Goal: Task Accomplishment & Management: Use online tool/utility

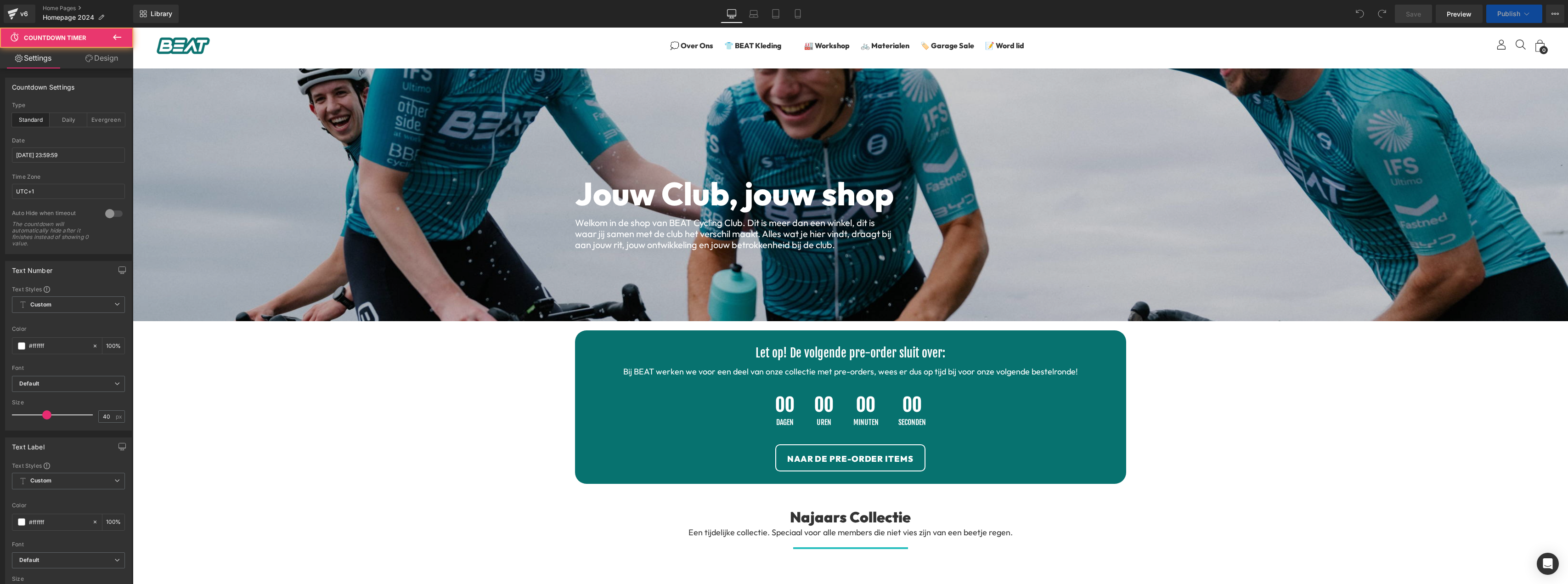
click at [835, 413] on div "00 Uren" at bounding box center [824, 411] width 38 height 49
click at [842, 393] on span "Countdown Timer" at bounding box center [850, 393] width 61 height 14
click at [43, 145] on div "Date 2025/10/06 23:59:59" at bounding box center [69, 156] width 113 height 37
click at [42, 153] on input "[DATE] 23:59:59" at bounding box center [69, 155] width 113 height 15
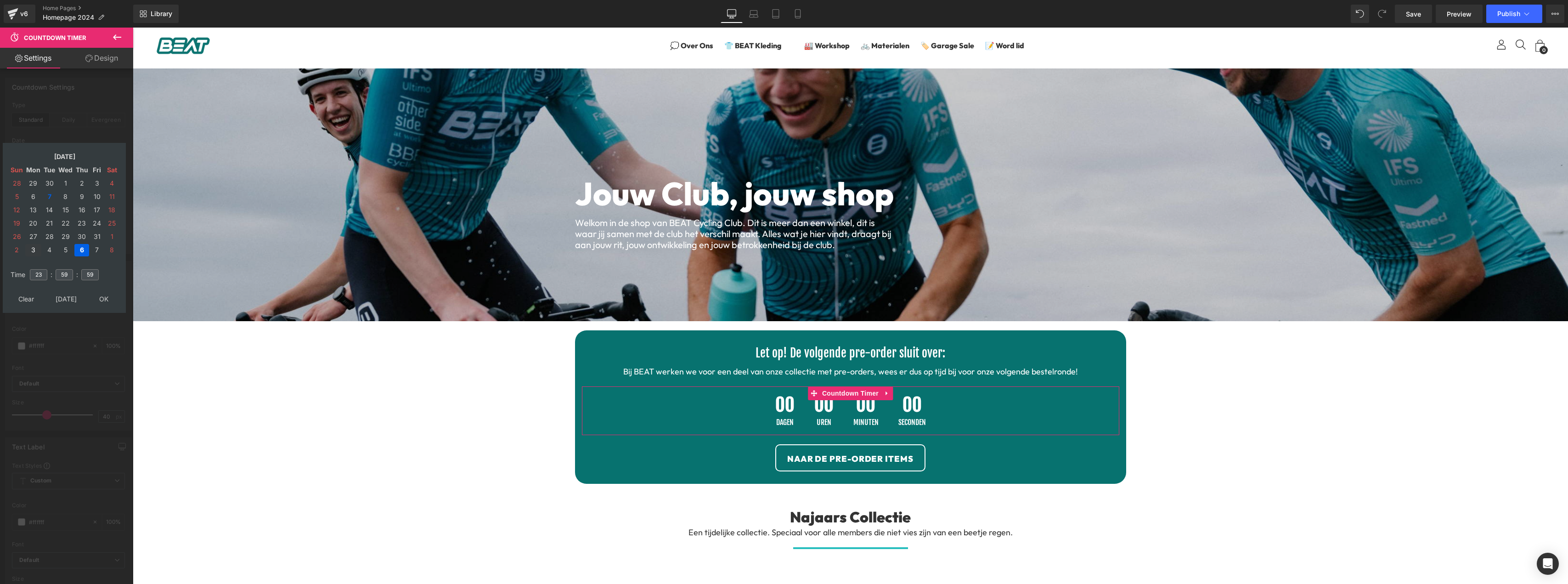
click at [33, 249] on td "3" at bounding box center [33, 250] width 16 height 12
type input "2025/11/03 23:59:59"
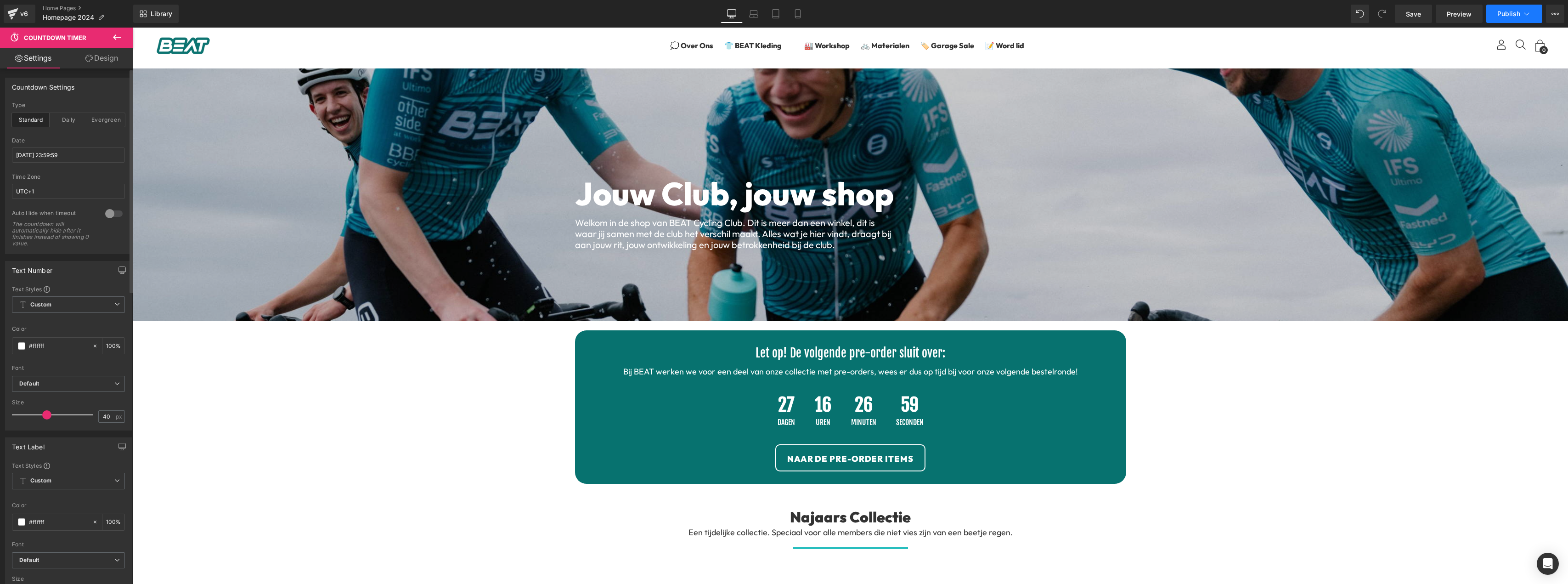
click at [1500, 19] on button "Publish" at bounding box center [1514, 14] width 56 height 18
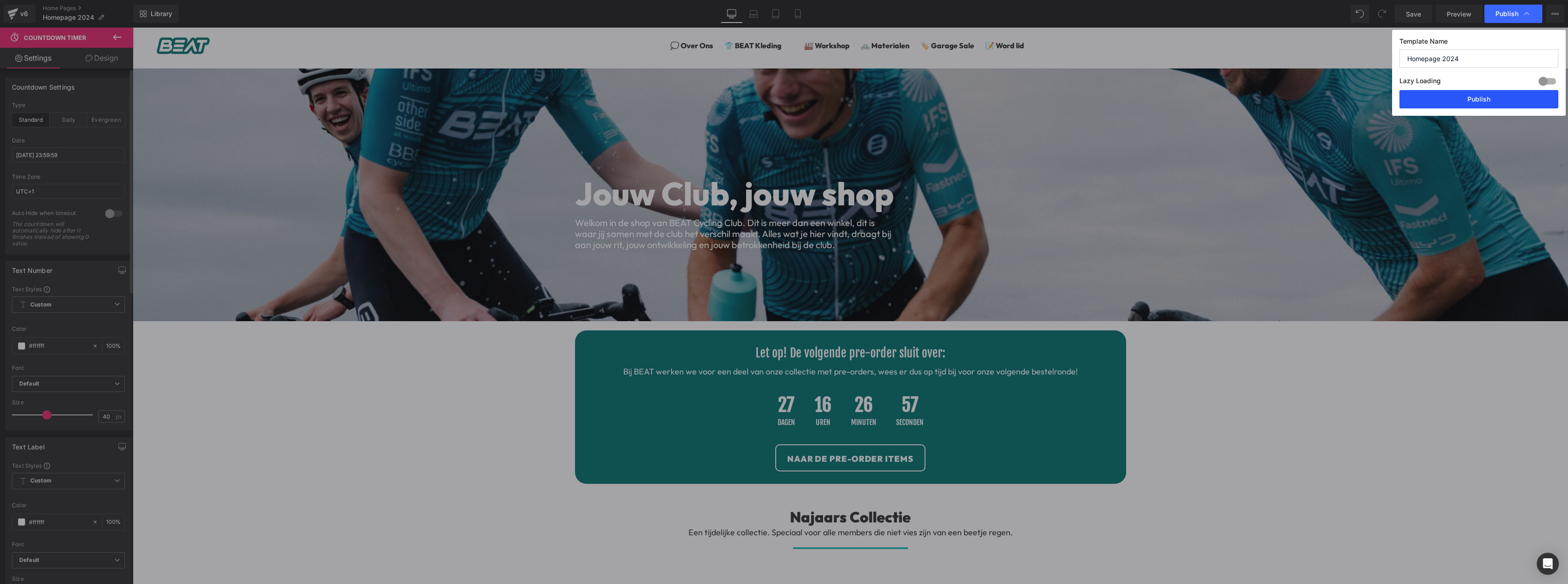
drag, startPoint x: 1455, startPoint y: 99, endPoint x: 1114, endPoint y: 282, distance: 387.0
click at [1455, 99] on button "Publish" at bounding box center [1479, 99] width 159 height 18
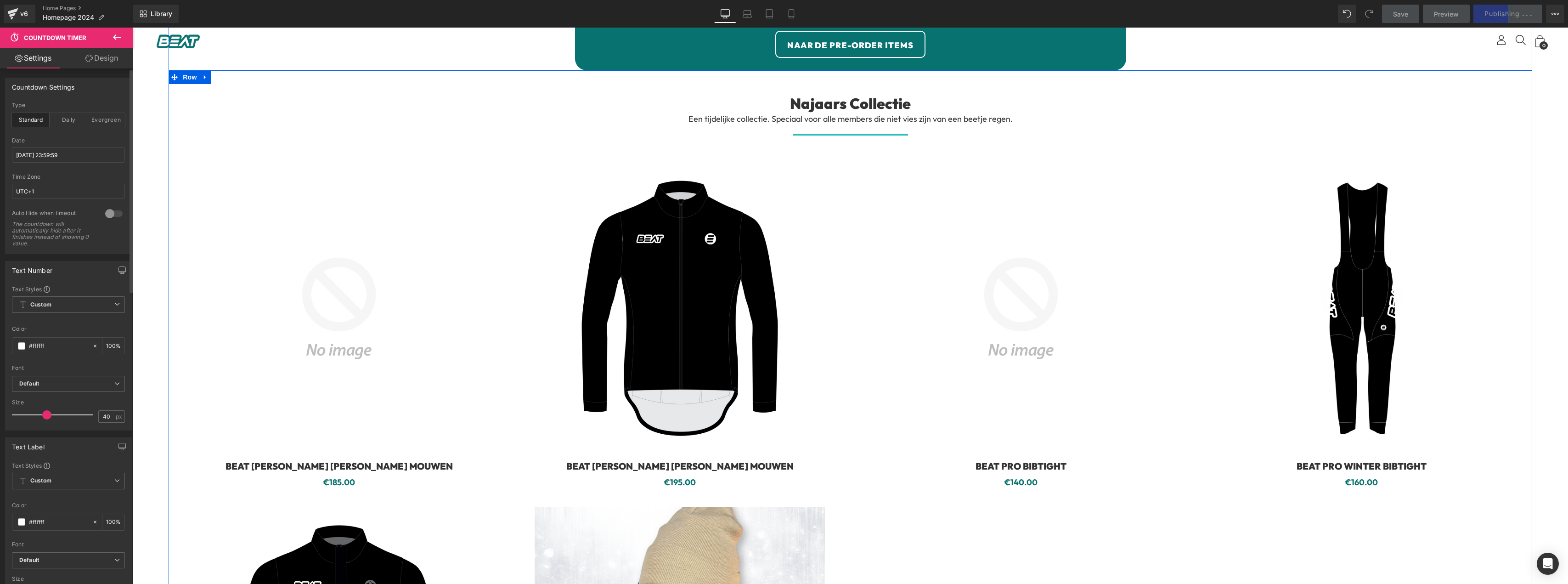
scroll to position [184, 0]
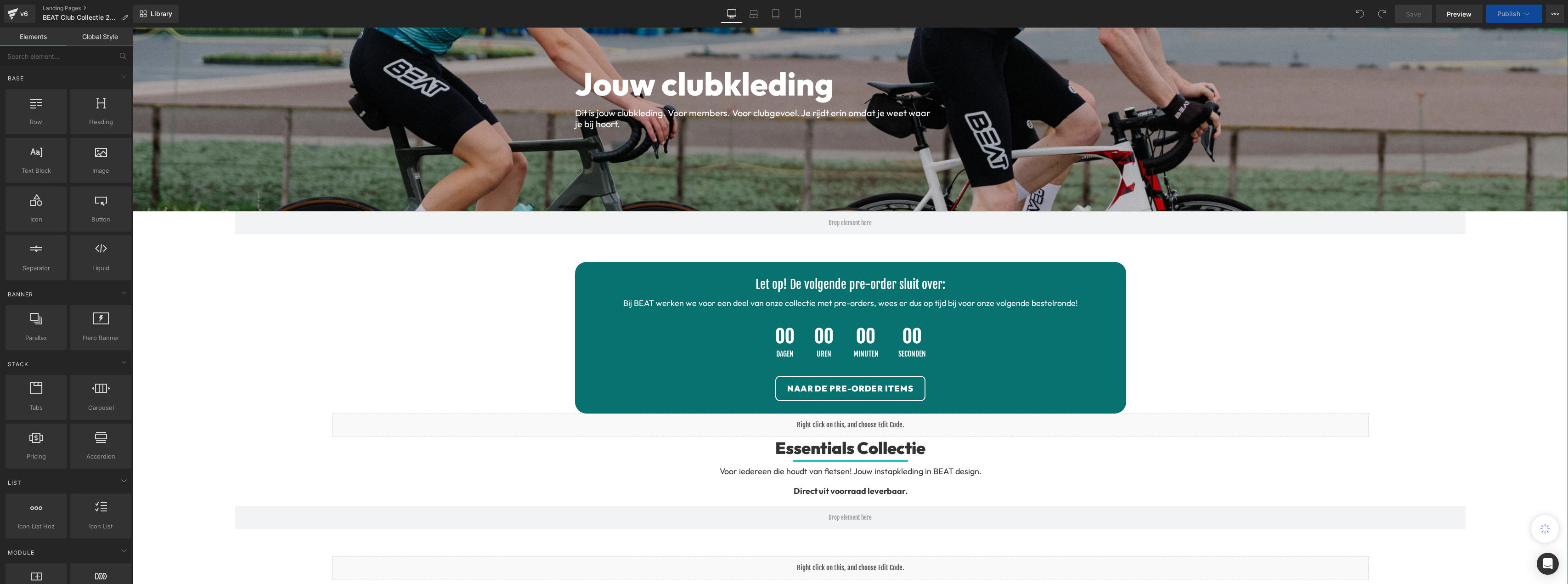
scroll to position [184, 0]
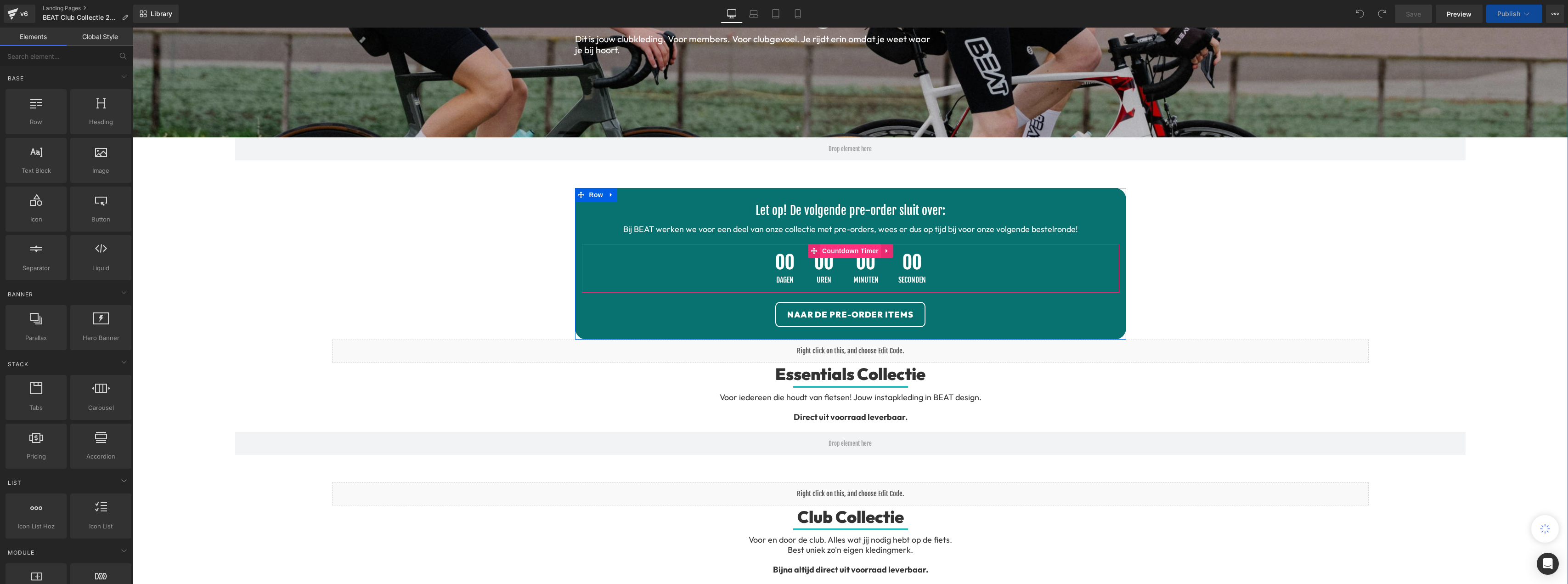
click at [845, 252] on span "Countdown Timer" at bounding box center [850, 251] width 61 height 14
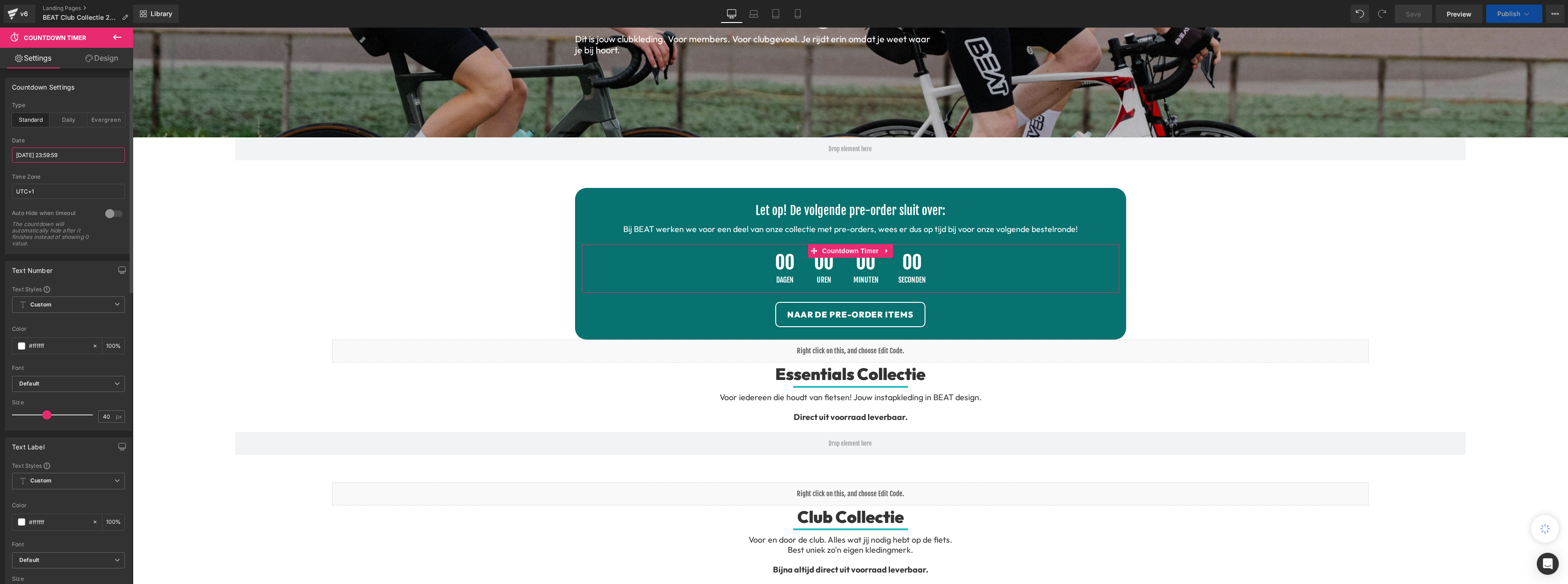
click at [40, 155] on input "[DATE] 23:59:59" at bounding box center [69, 155] width 113 height 15
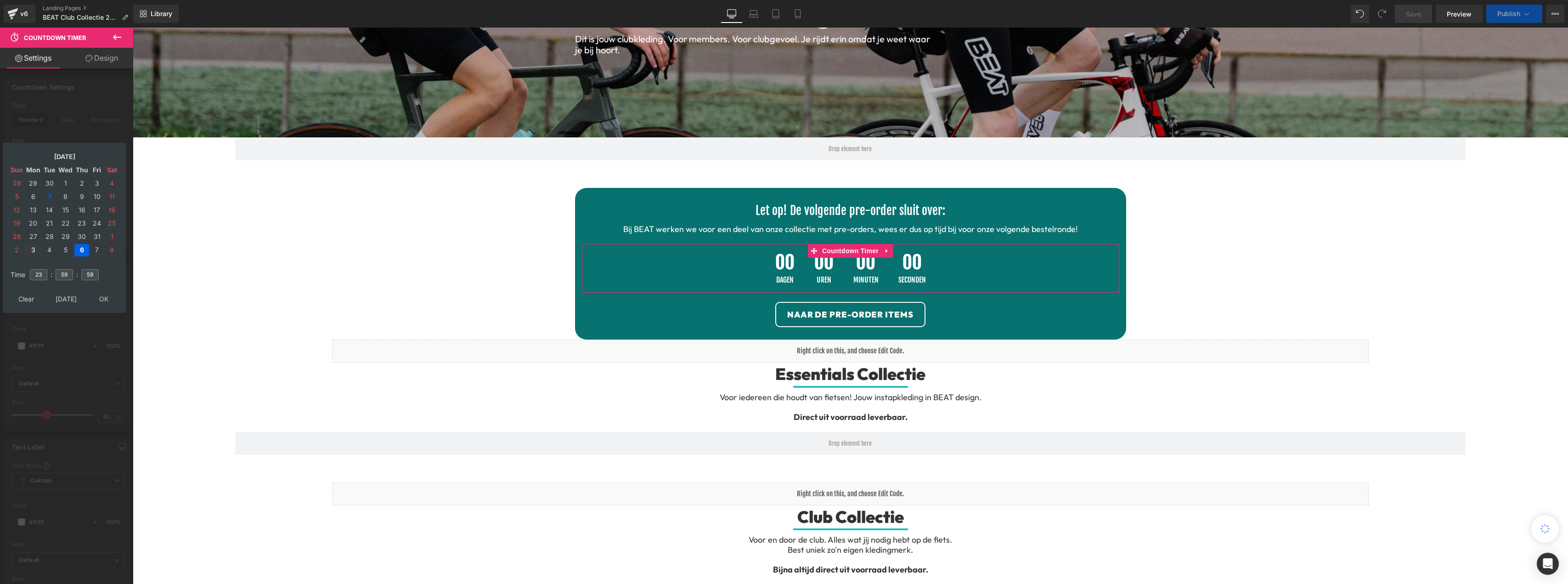
click at [35, 249] on td "3" at bounding box center [33, 250] width 16 height 12
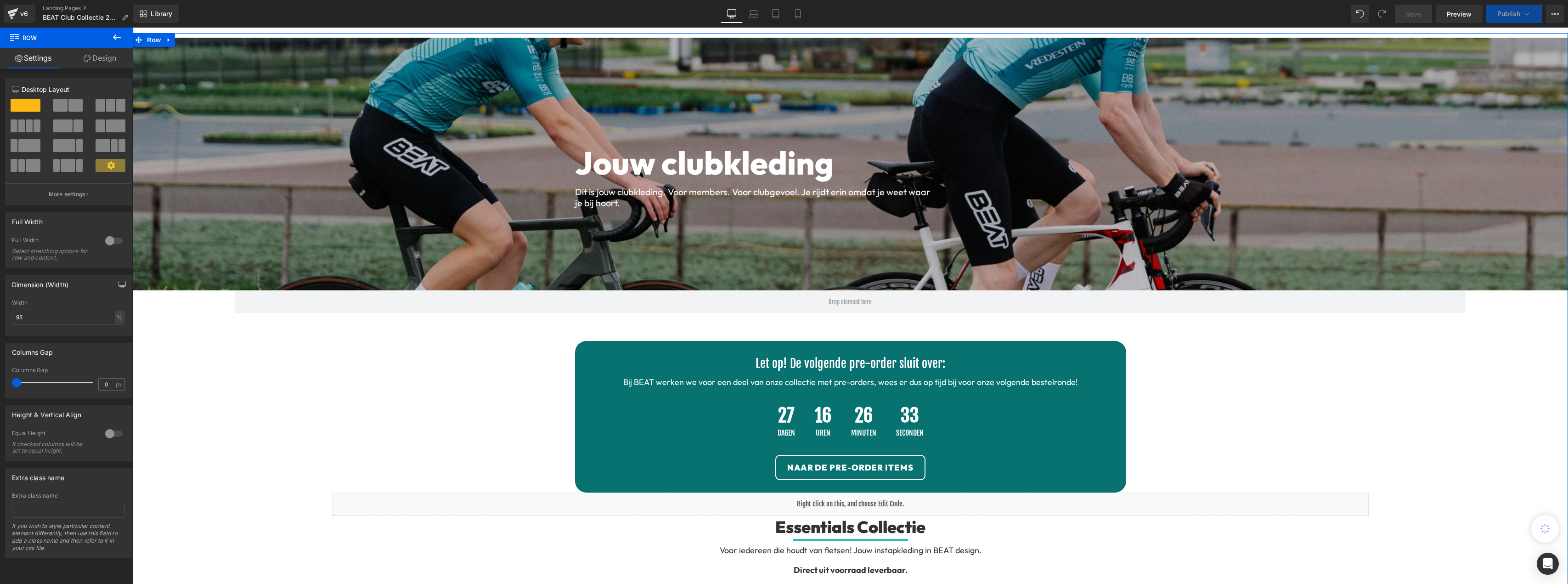
scroll to position [0, 0]
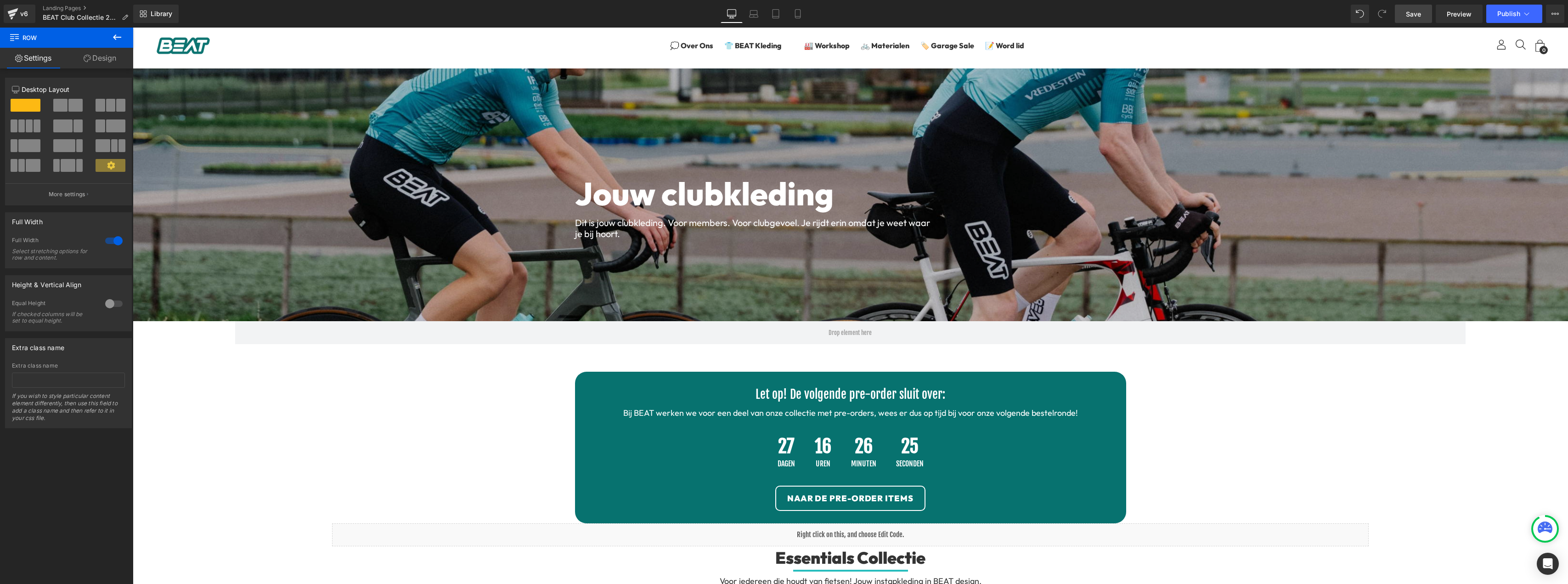
click at [1411, 15] on span "Save" at bounding box center [1413, 14] width 15 height 10
click at [1501, 14] on span "Publish" at bounding box center [1509, 14] width 23 height 7
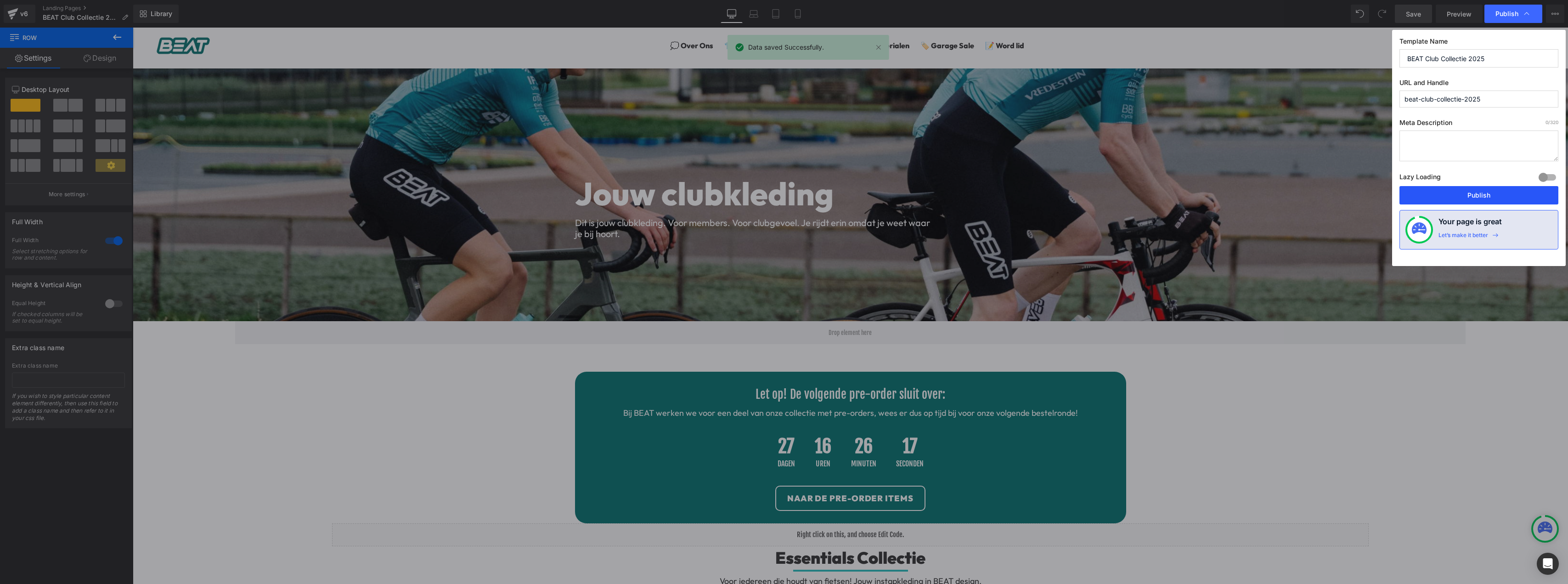
click at [1486, 190] on button "Publish" at bounding box center [1479, 195] width 159 height 18
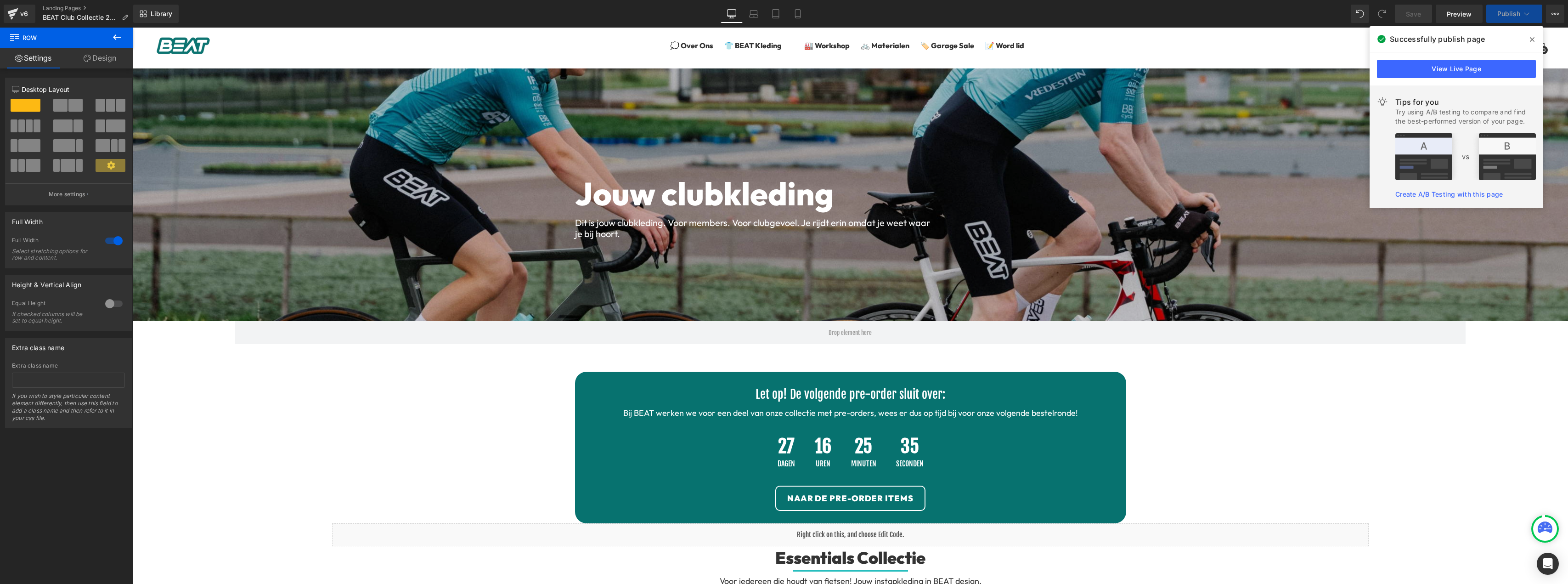
click at [1531, 37] on icon at bounding box center [1532, 40] width 5 height 7
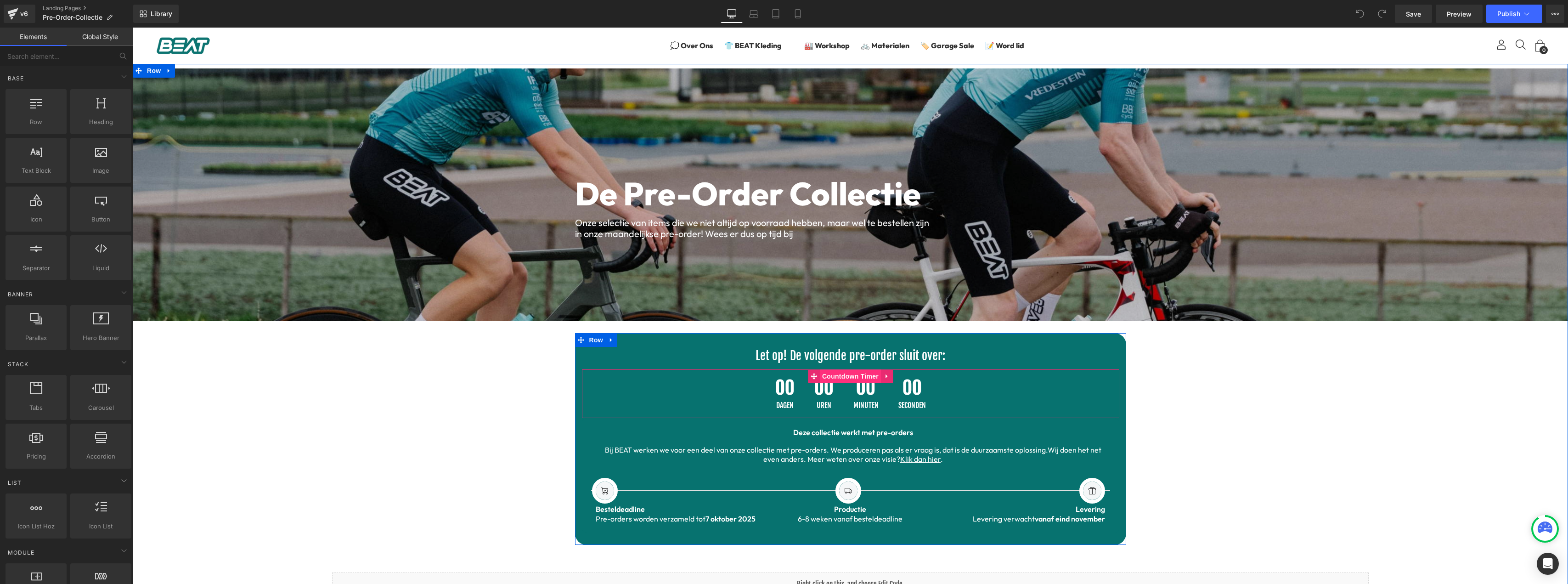
click at [838, 389] on div "00 Uren" at bounding box center [824, 394] width 38 height 49
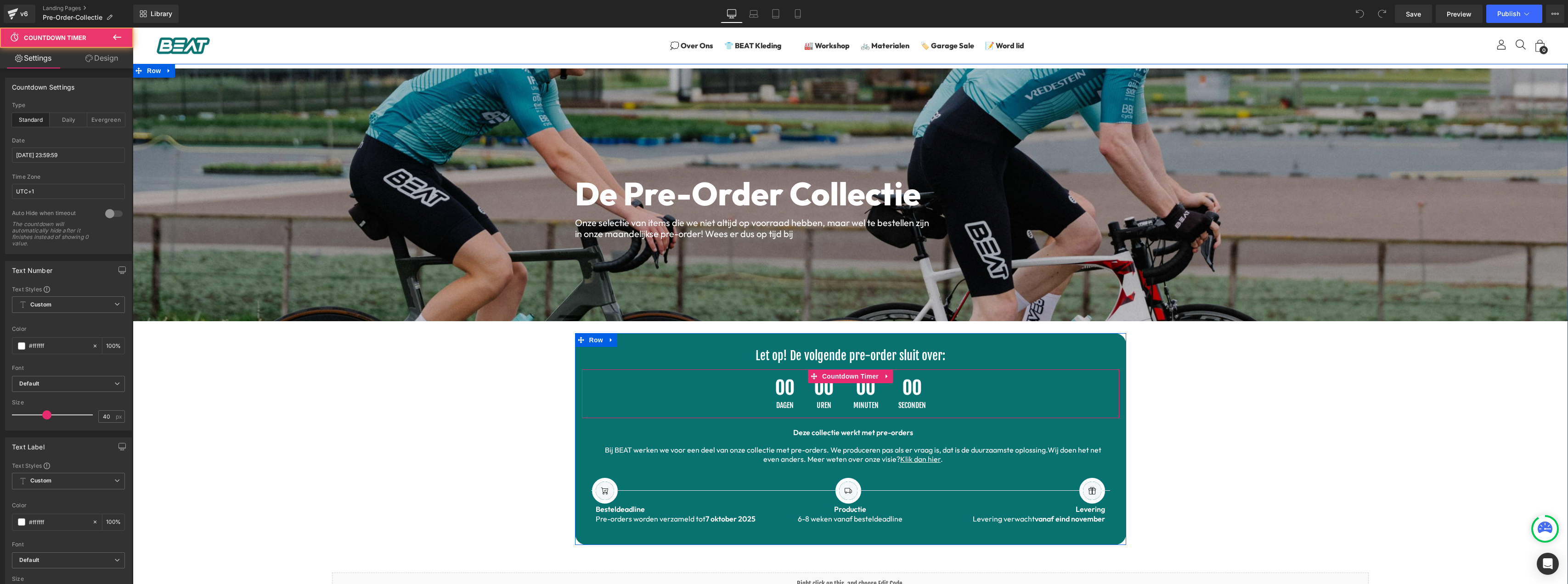
click at [839, 377] on span "Countdown Timer" at bounding box center [850, 376] width 61 height 14
click at [61, 153] on input "[DATE] 23:59:59" at bounding box center [69, 155] width 113 height 15
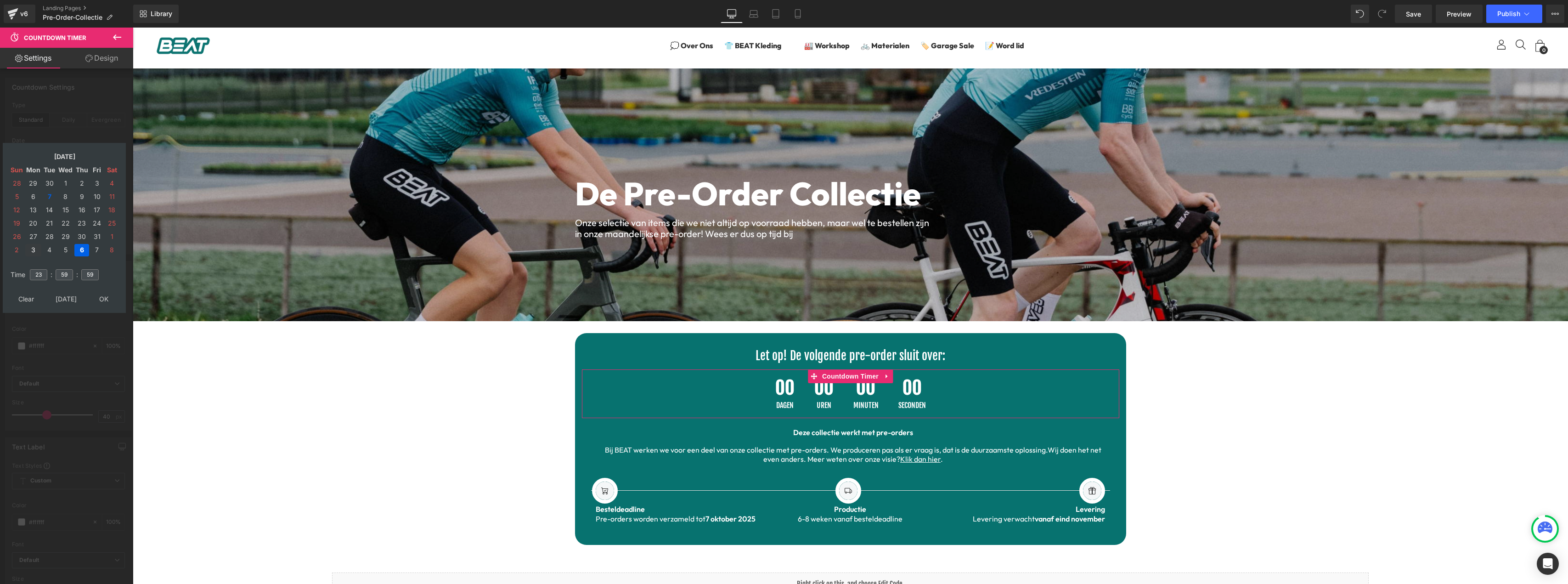
click at [35, 248] on td "3" at bounding box center [33, 250] width 16 height 12
type input "2025/11/03 23:59:59"
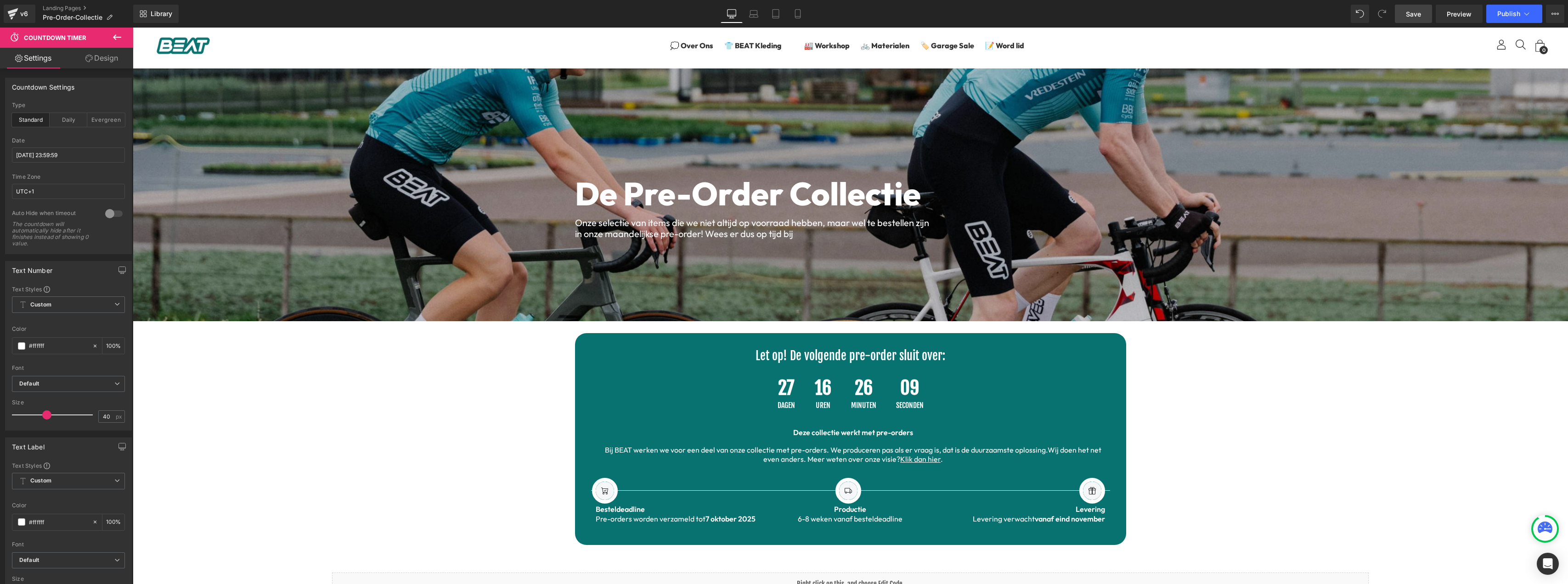
click at [1415, 10] on span "Save" at bounding box center [1413, 14] width 15 height 10
click at [106, 122] on div "Evergreen" at bounding box center [106, 120] width 38 height 14
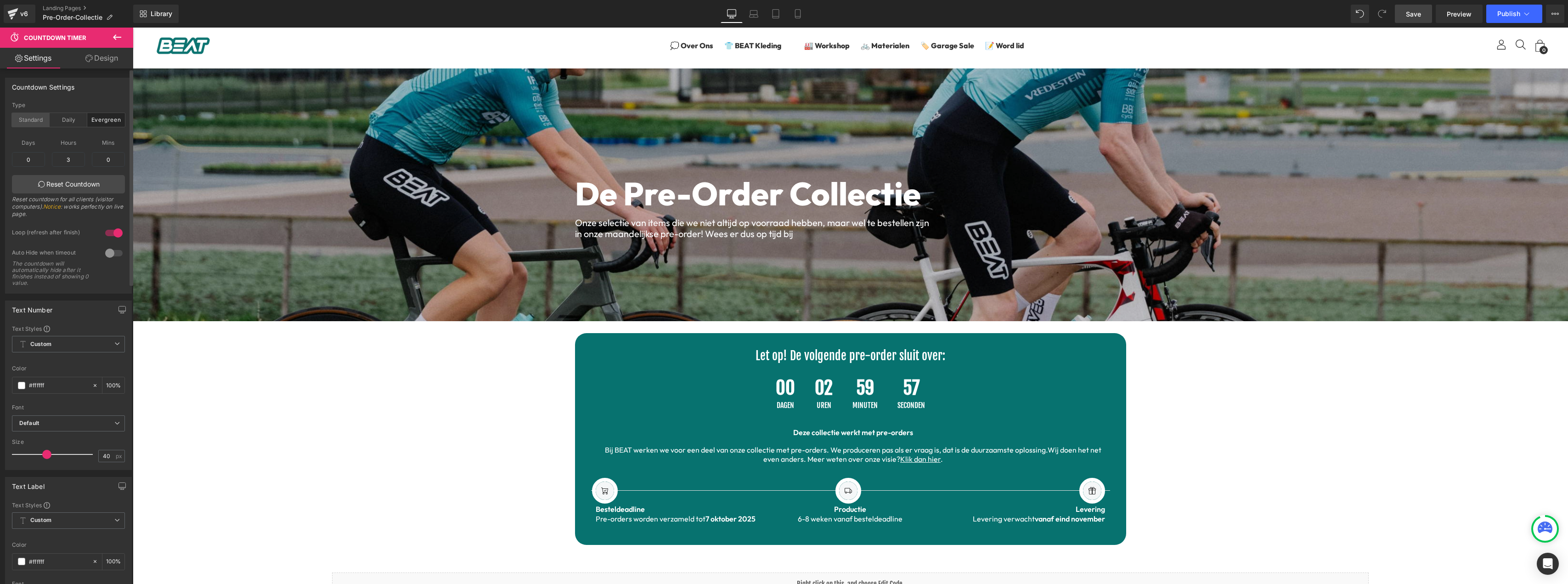
click at [19, 121] on div "Standard" at bounding box center [31, 120] width 38 height 14
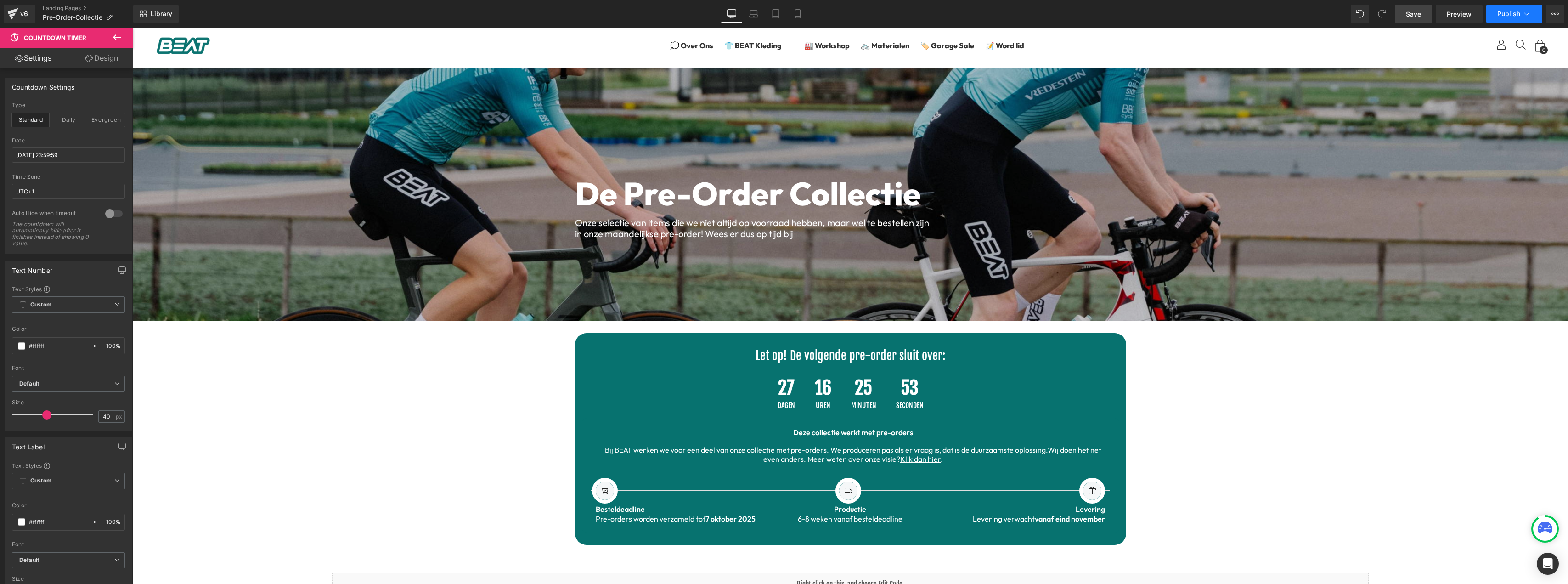
click at [1505, 12] on span "Publish" at bounding box center [1509, 14] width 23 height 7
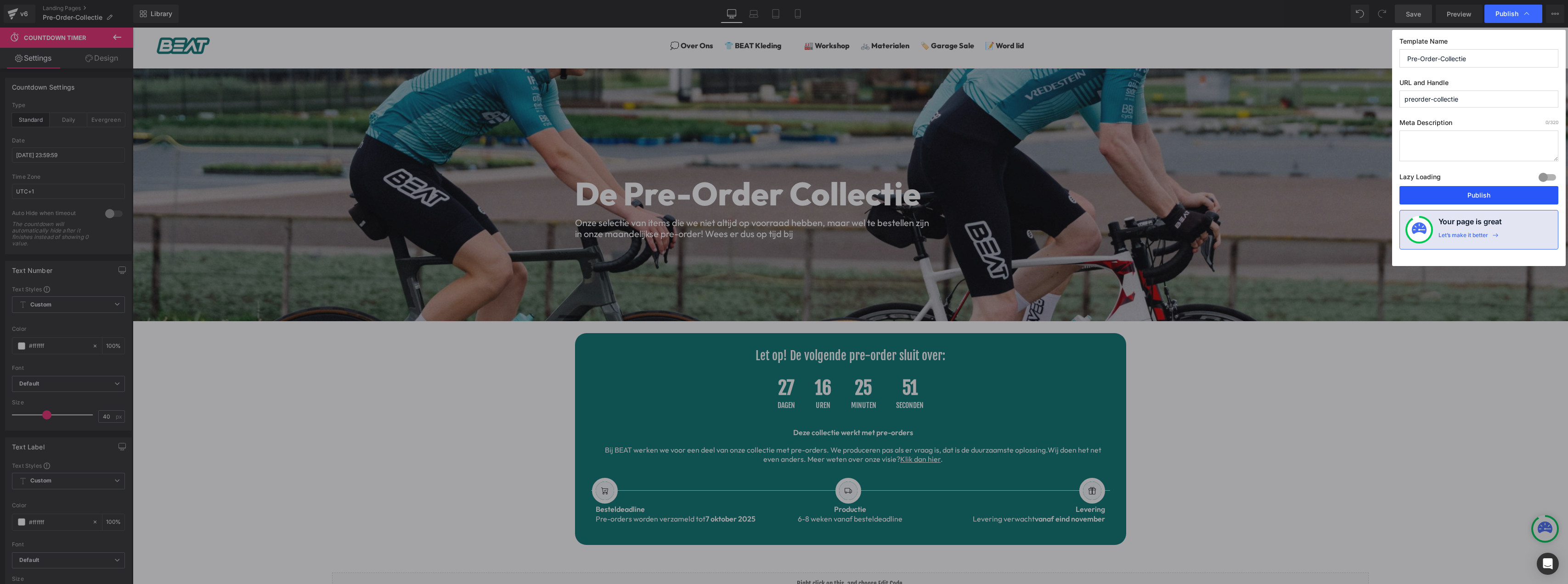
click at [1452, 192] on button "Publish" at bounding box center [1479, 195] width 159 height 18
